Goal: Information Seeking & Learning: Learn about a topic

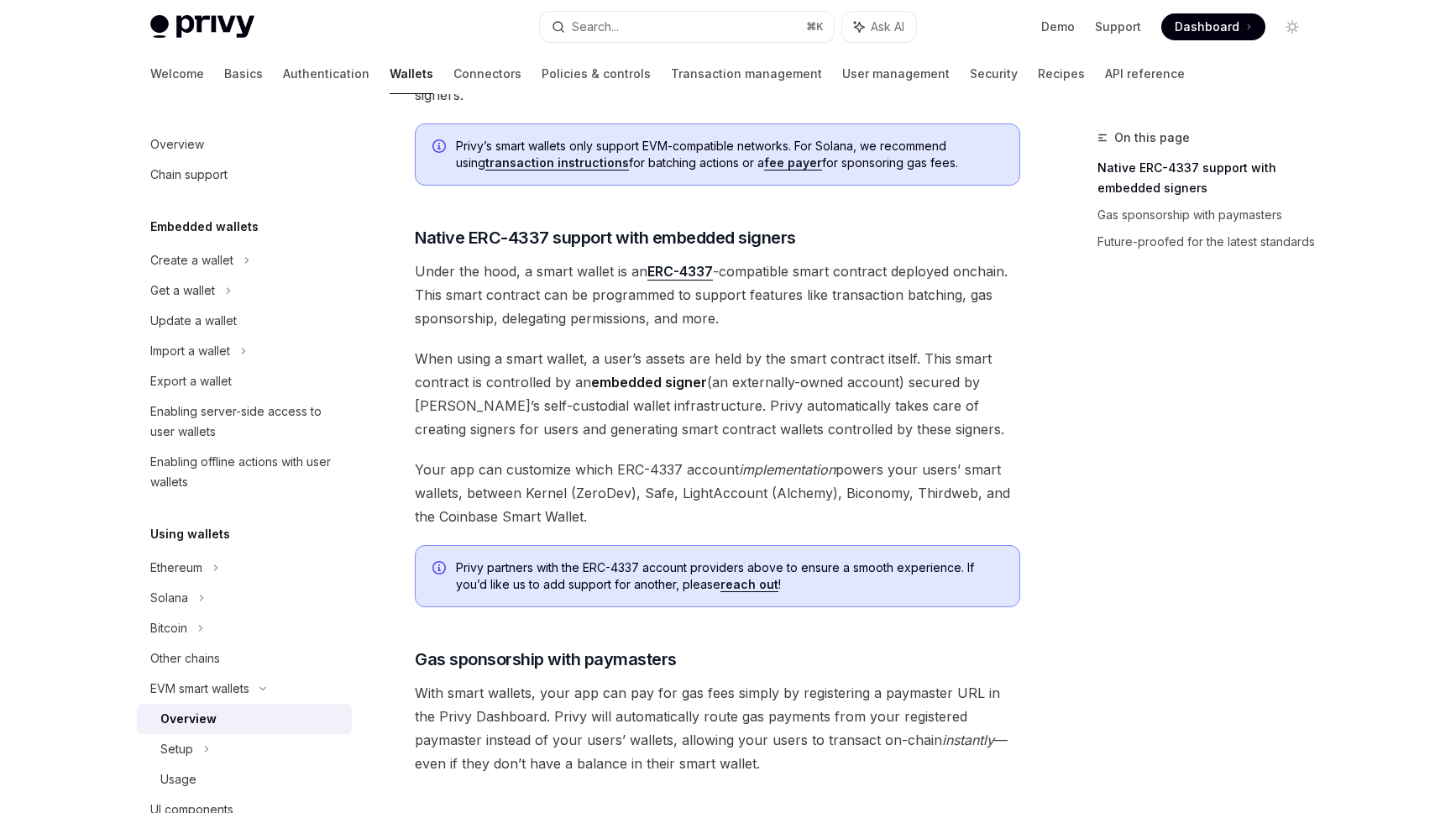
scroll to position [1152, 0]
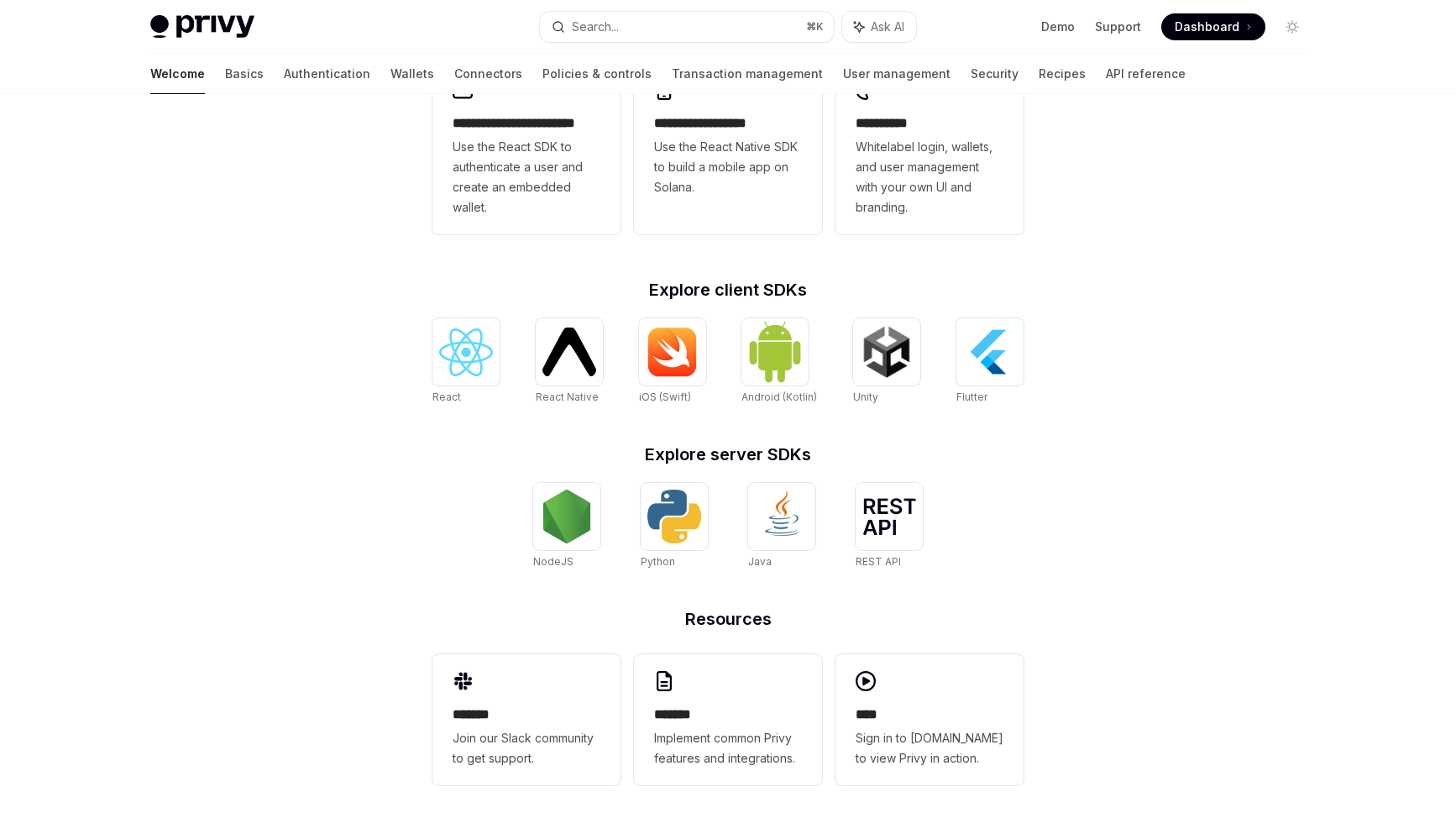
scroll to position [522, 0]
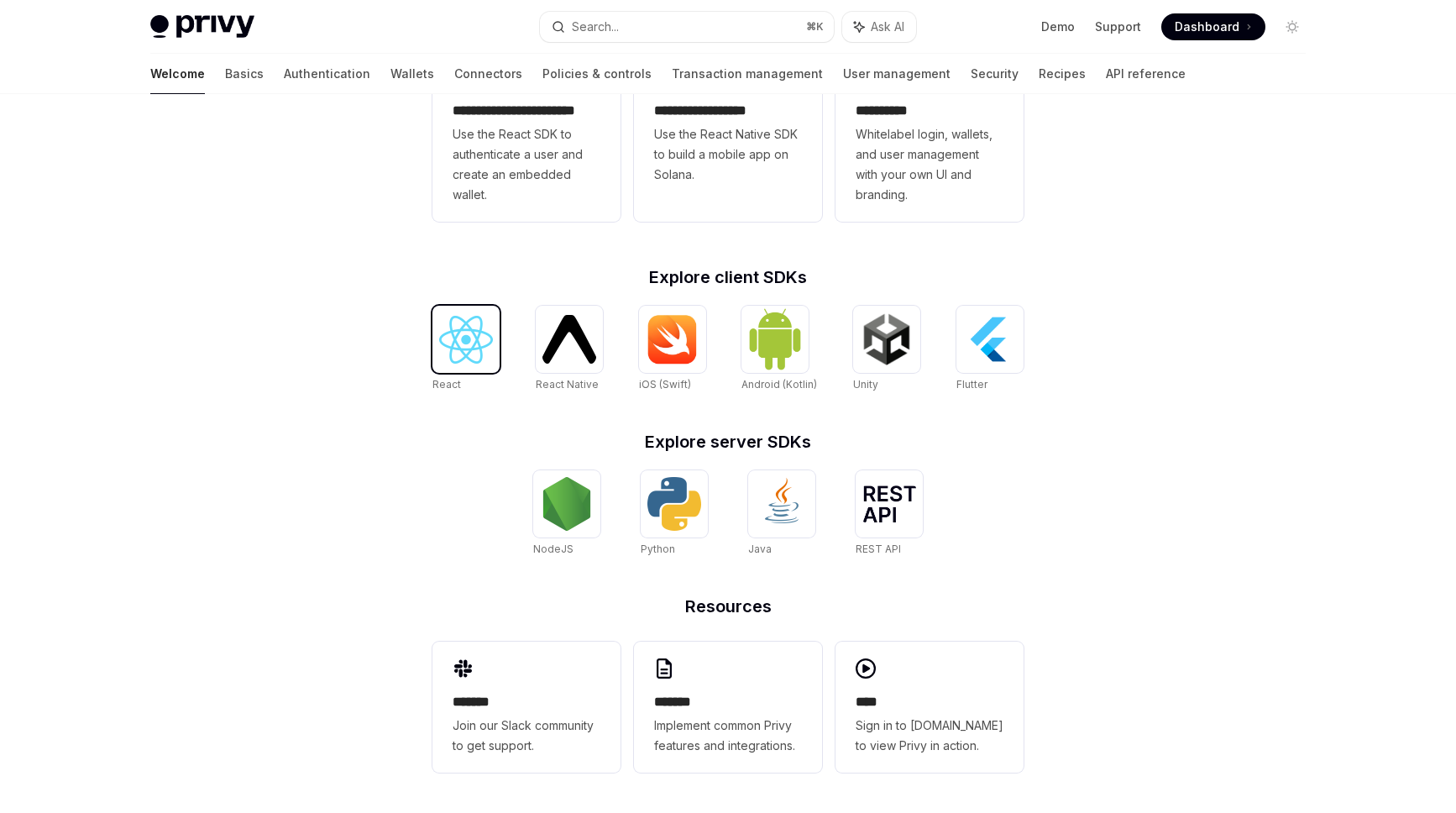
click at [478, 344] on img at bounding box center [466, 339] width 54 height 48
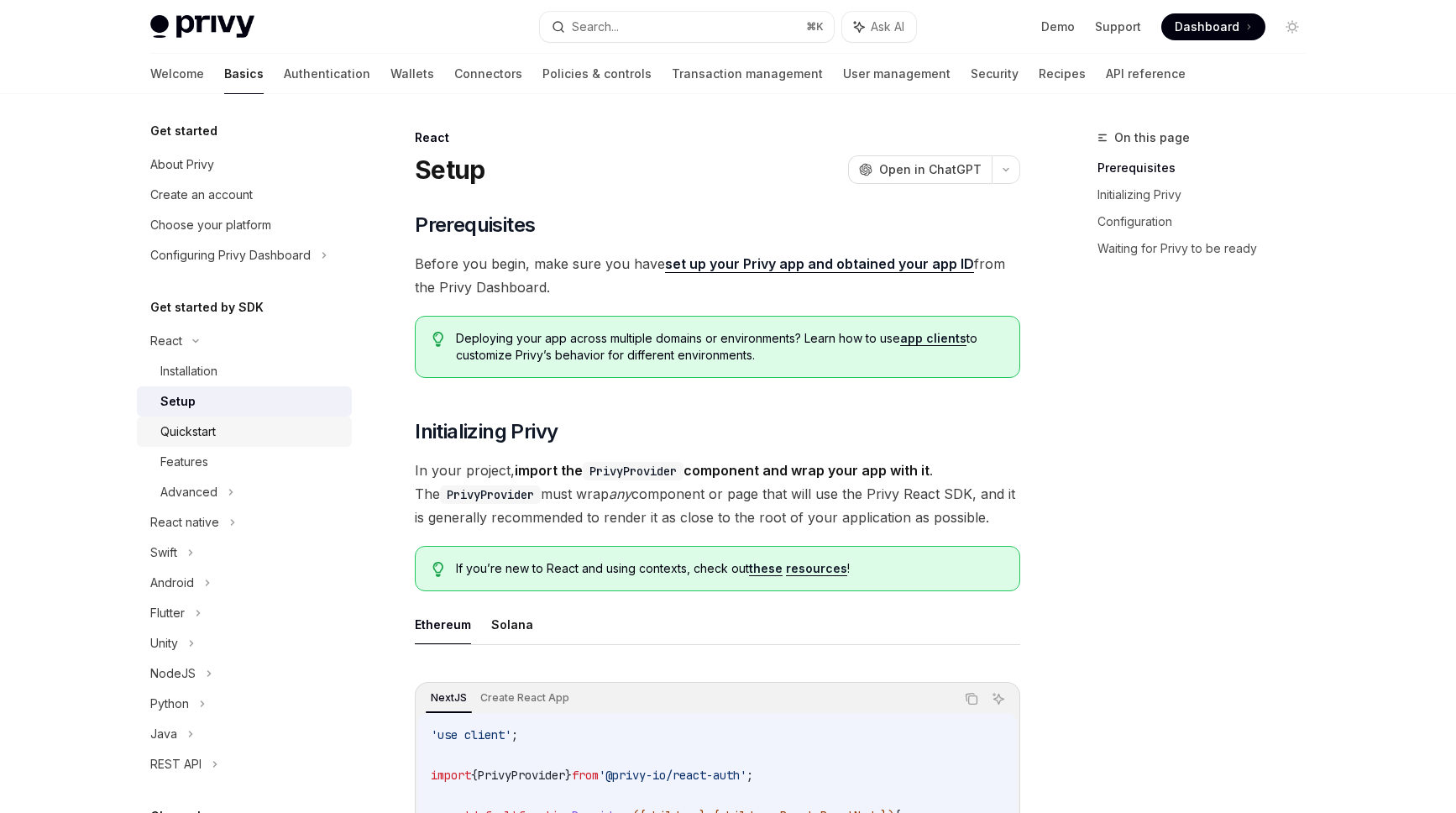
click at [236, 441] on div "Quickstart" at bounding box center [251, 432] width 181 height 21
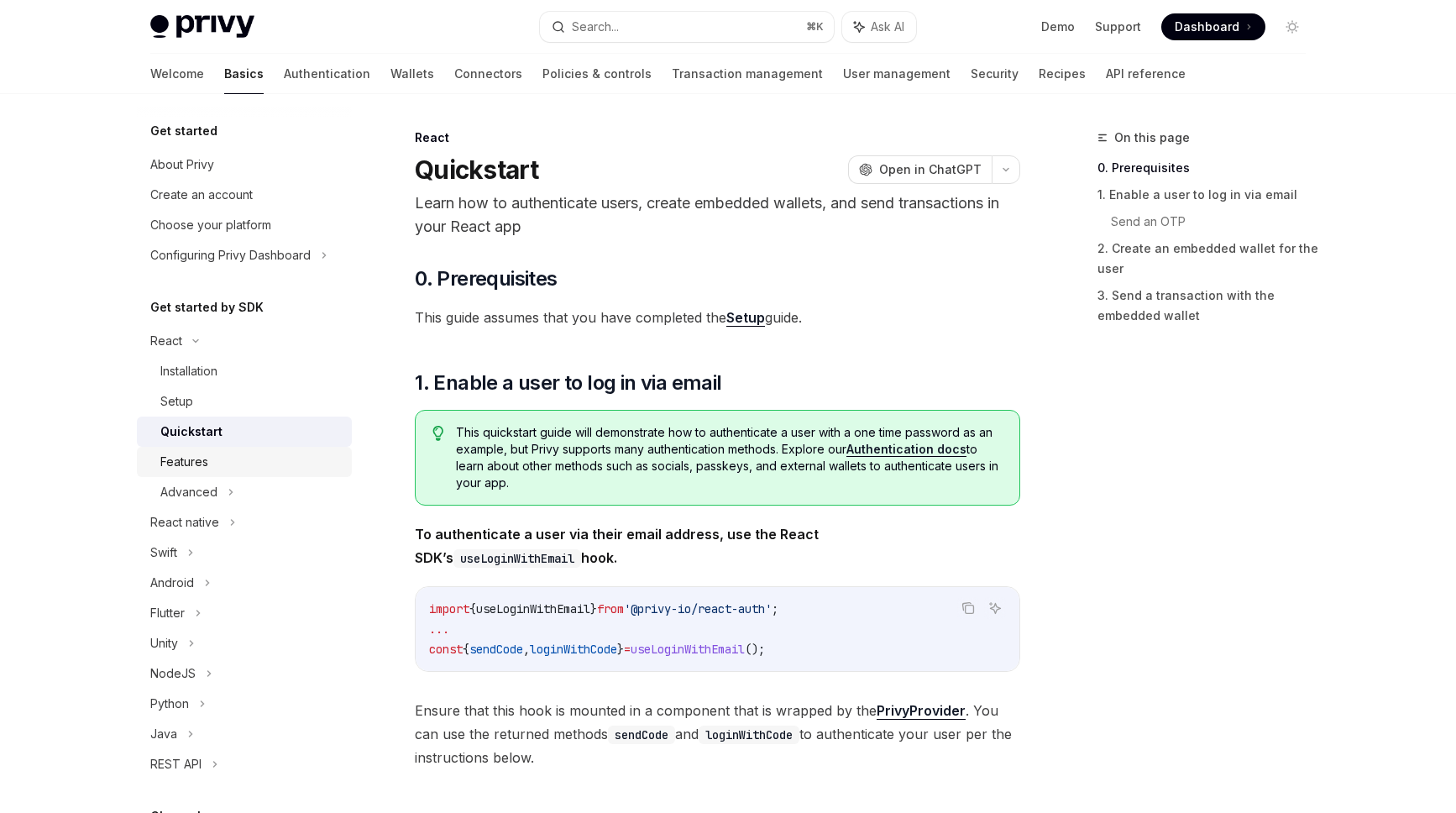
click at [238, 472] on link "Features" at bounding box center [244, 462] width 214 height 30
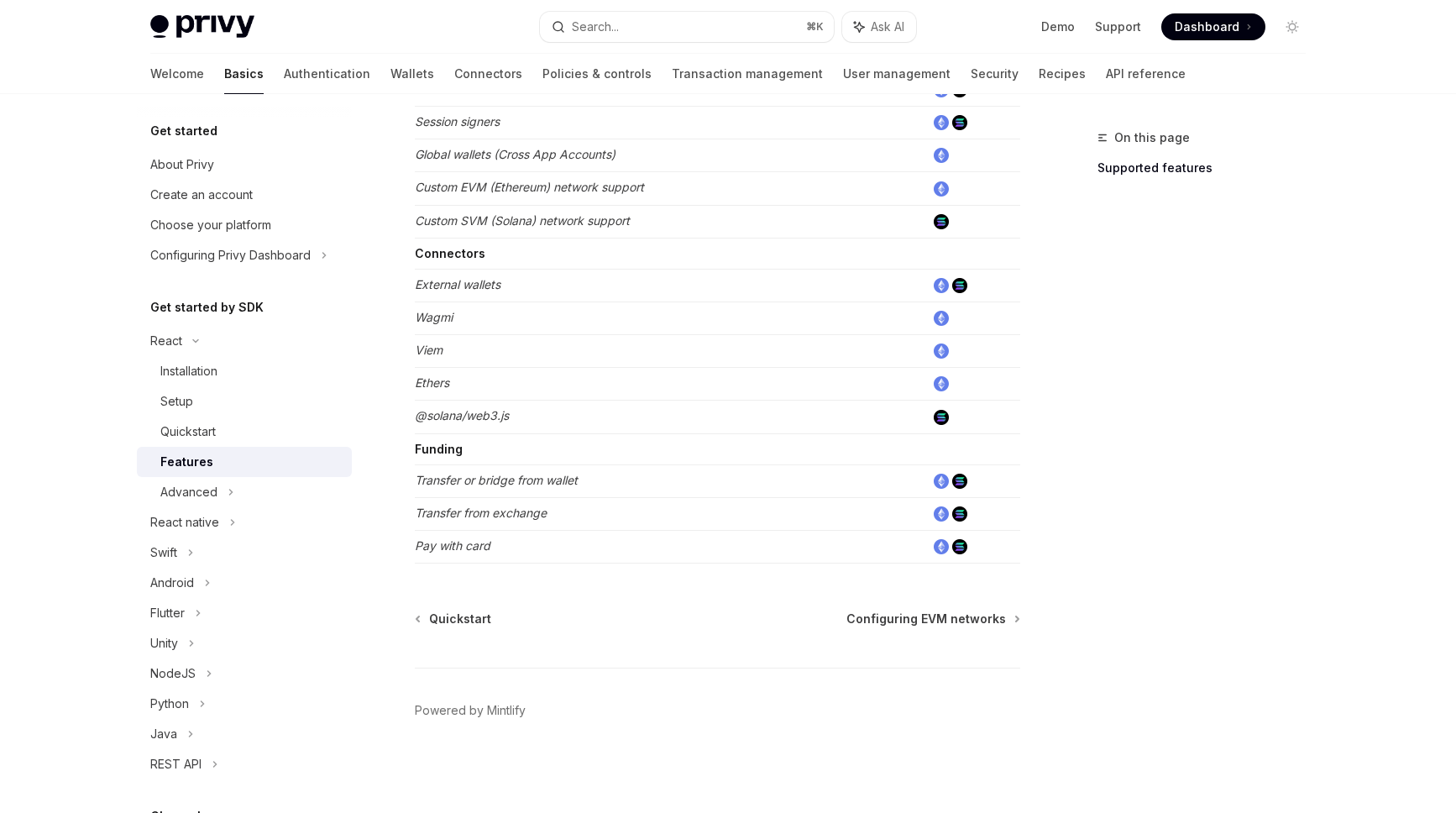
scroll to position [974, 0]
click at [232, 498] on icon at bounding box center [231, 492] width 7 height 21
type textarea "*"
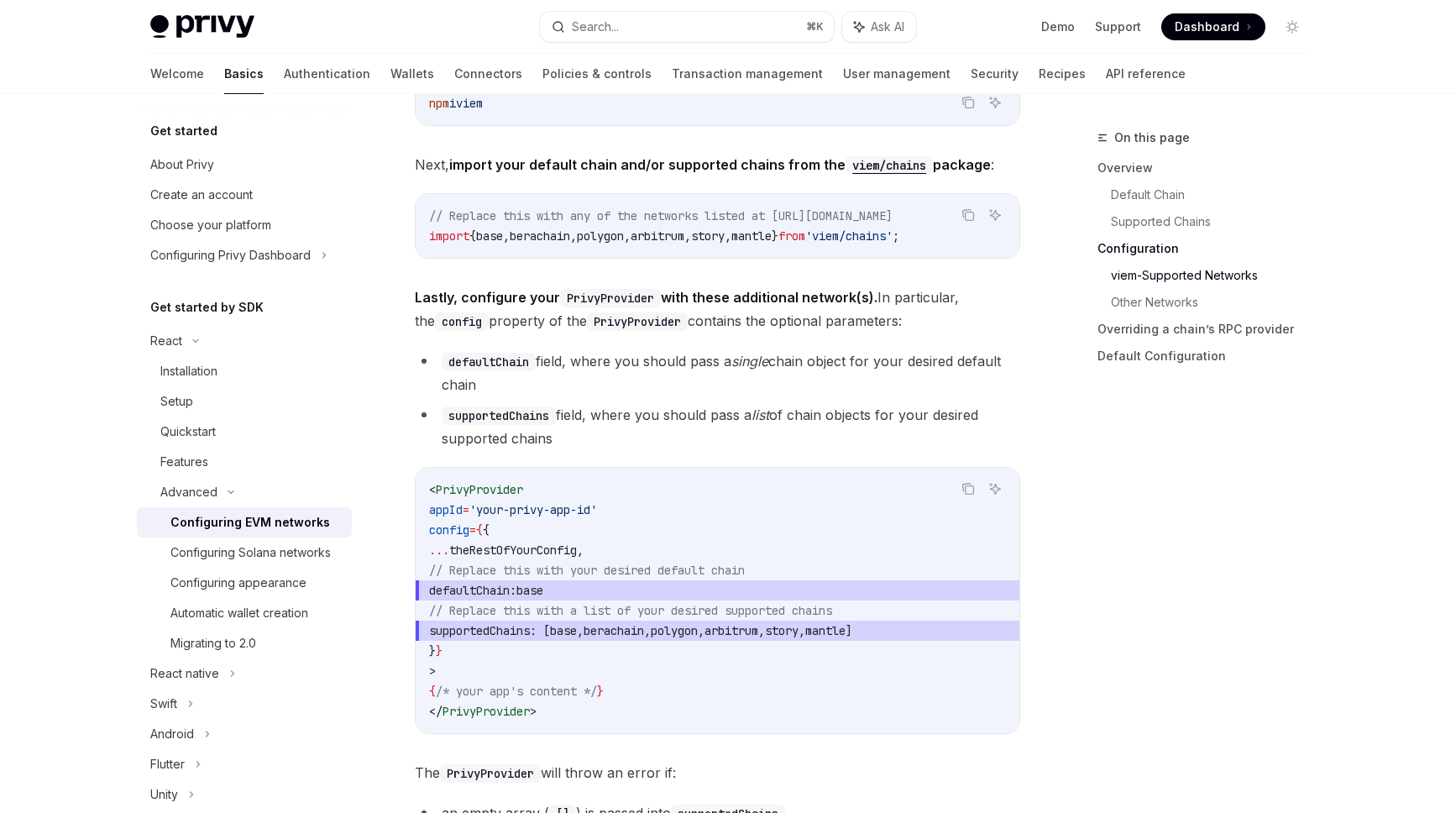
scroll to position [1924, 0]
